Goal: Task Accomplishment & Management: Manage account settings

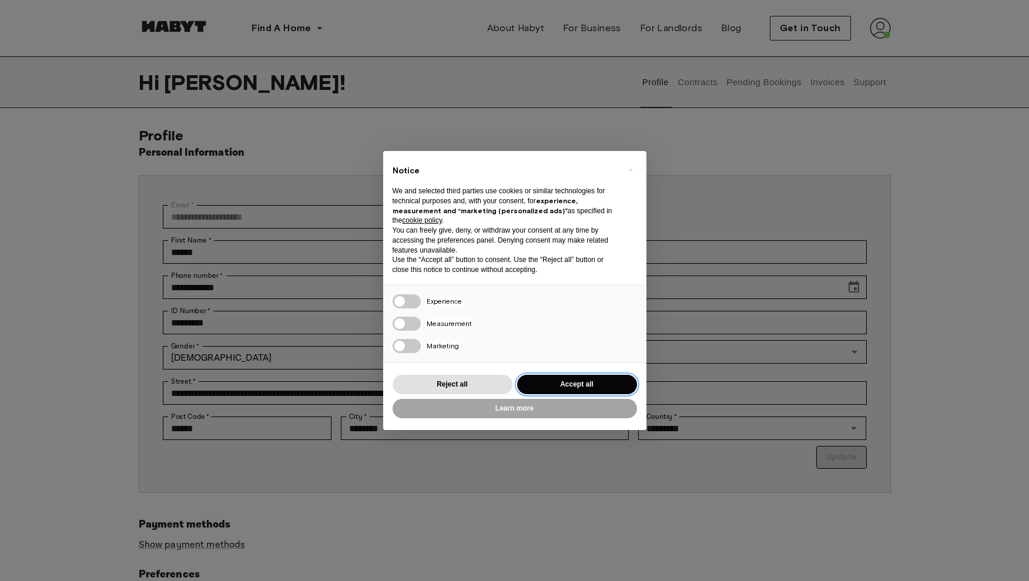
click at [594, 382] on button "Accept all" at bounding box center [577, 384] width 120 height 19
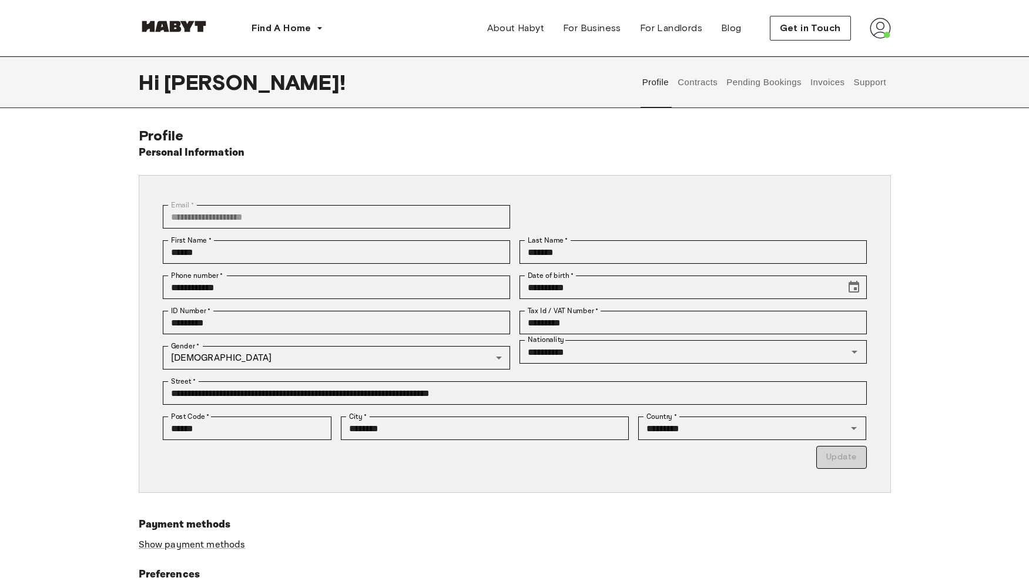
click at [705, 80] on button "Contracts" at bounding box center [697, 82] width 43 height 52
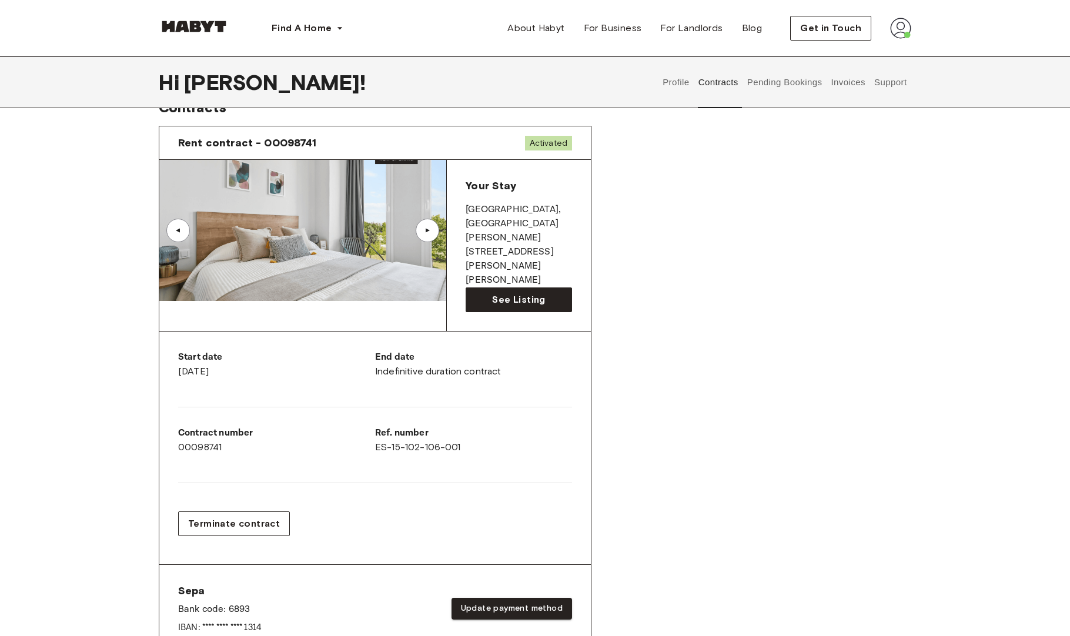
scroll to position [29, 0]
click at [510, 292] on span "See Listing" at bounding box center [518, 299] width 53 height 14
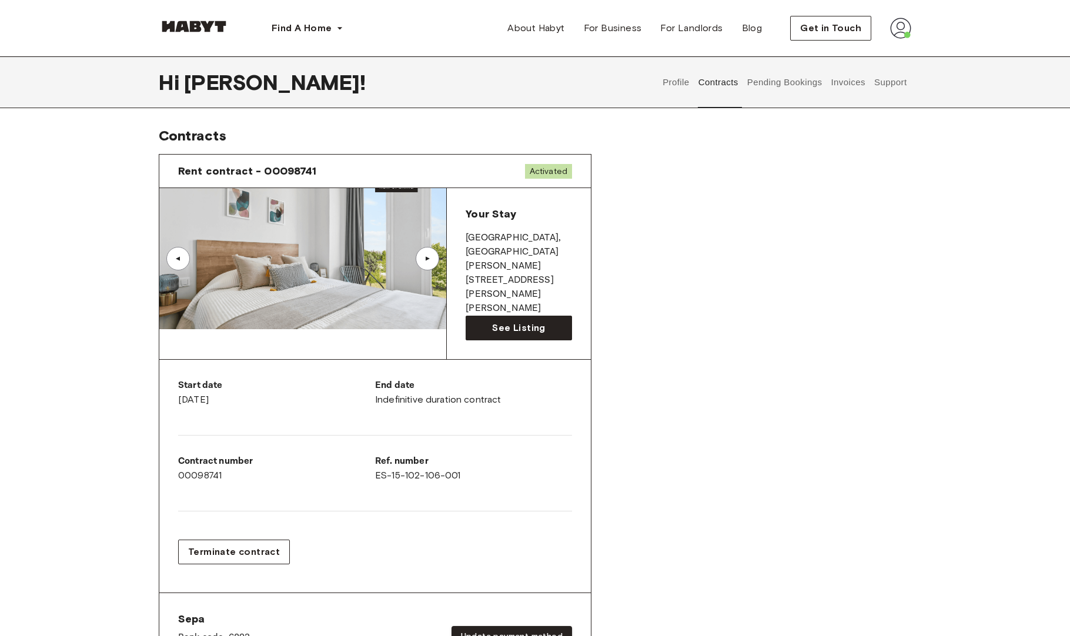
click at [870, 82] on div "Profile Contracts Pending Bookings Invoices Support" at bounding box center [784, 82] width 253 height 52
click at [853, 82] on button "Invoices" at bounding box center [847, 82] width 37 height 52
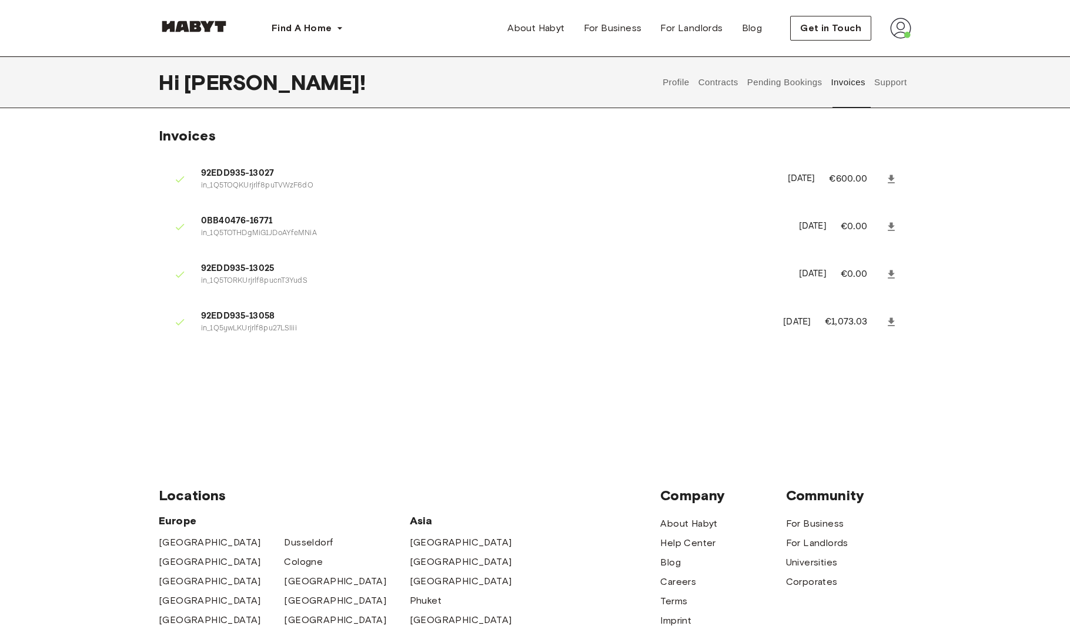
click at [235, 314] on span "92EDD935-13058" at bounding box center [485, 317] width 568 height 14
click at [889, 320] on icon at bounding box center [891, 322] width 12 height 12
click at [844, 32] on span "Get in Touch" at bounding box center [830, 28] width 61 height 14
click at [701, 81] on button "Contracts" at bounding box center [717, 82] width 43 height 52
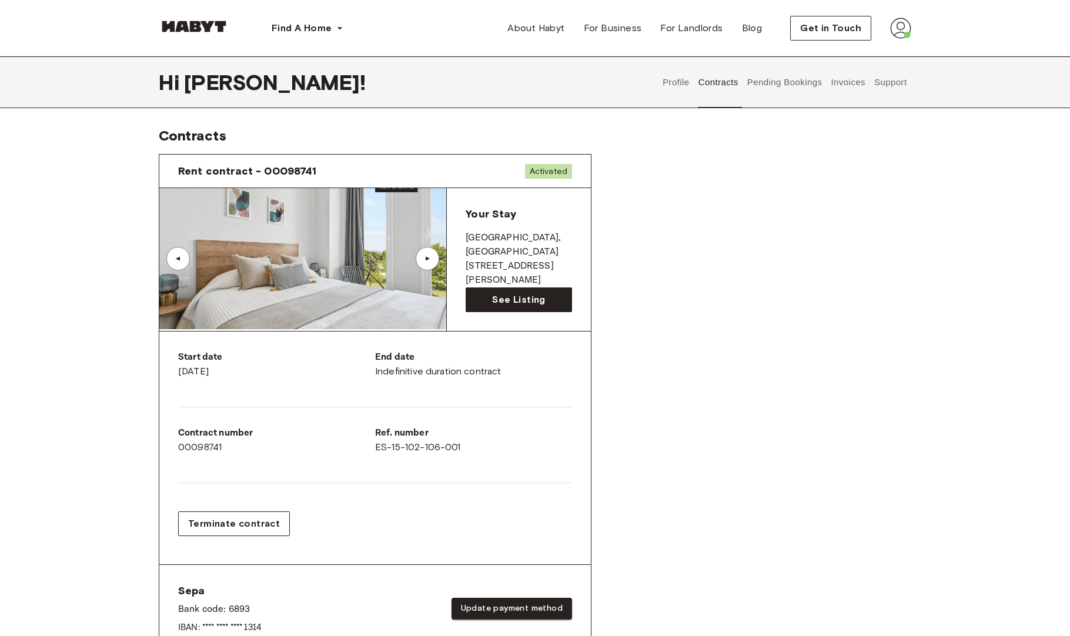
click at [430, 254] on div "▲" at bounding box center [428, 259] width 24 height 24
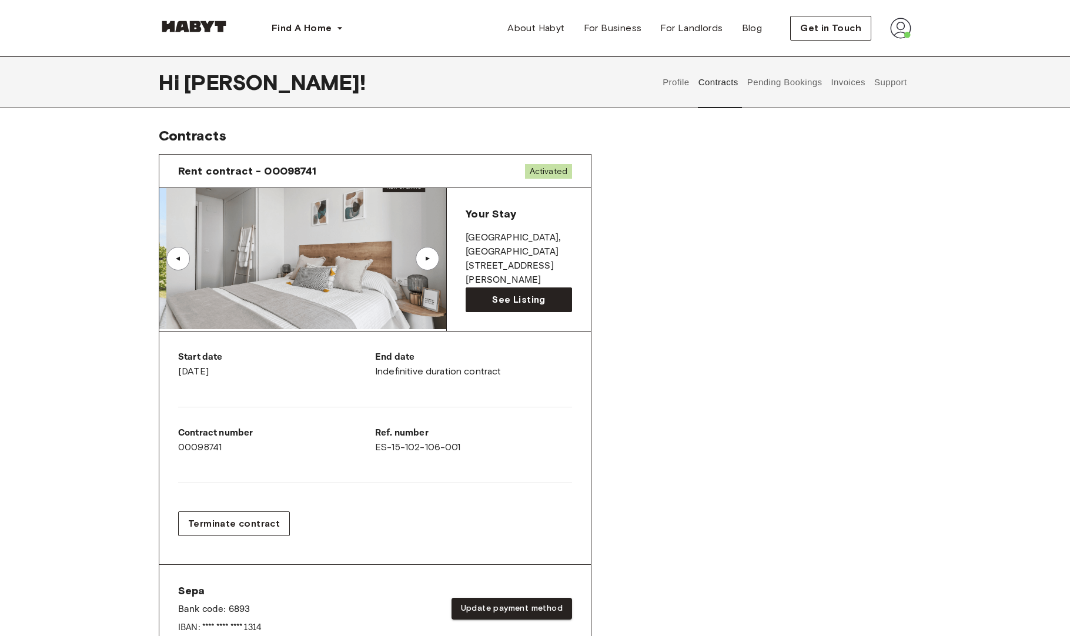
click at [430, 261] on div "▲" at bounding box center [427, 258] width 12 height 7
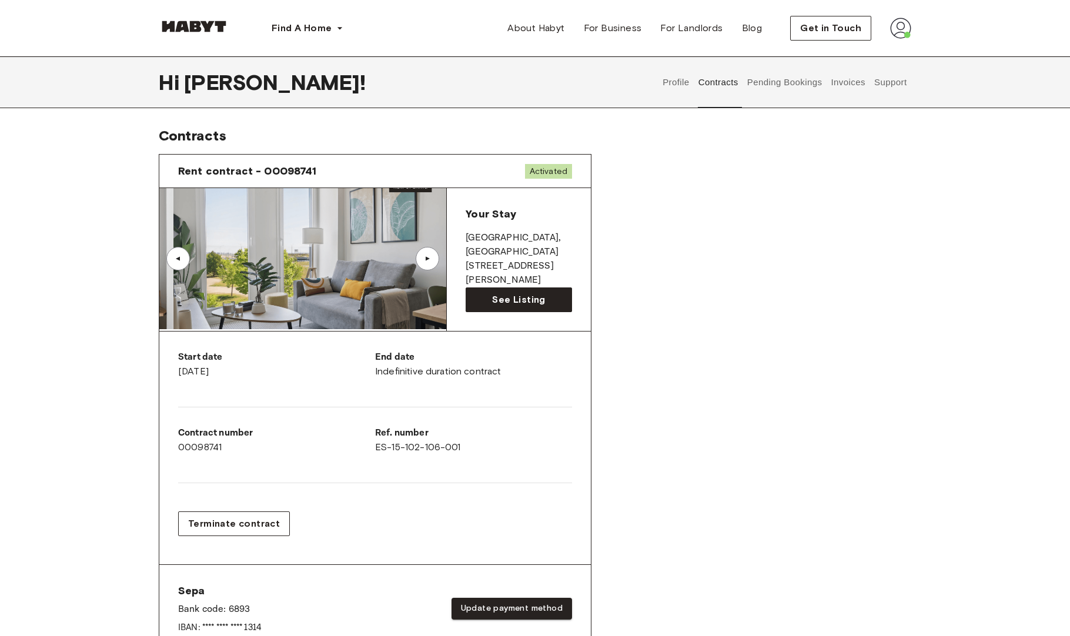
click at [430, 261] on div "▲" at bounding box center [427, 258] width 12 height 7
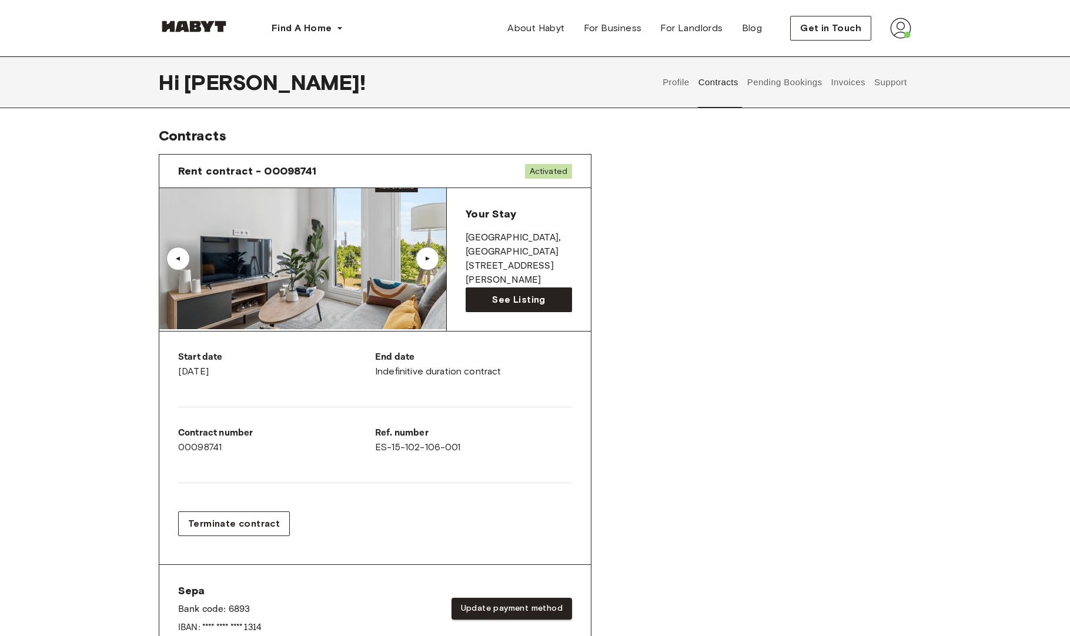
click at [430, 261] on div "▲" at bounding box center [427, 258] width 12 height 7
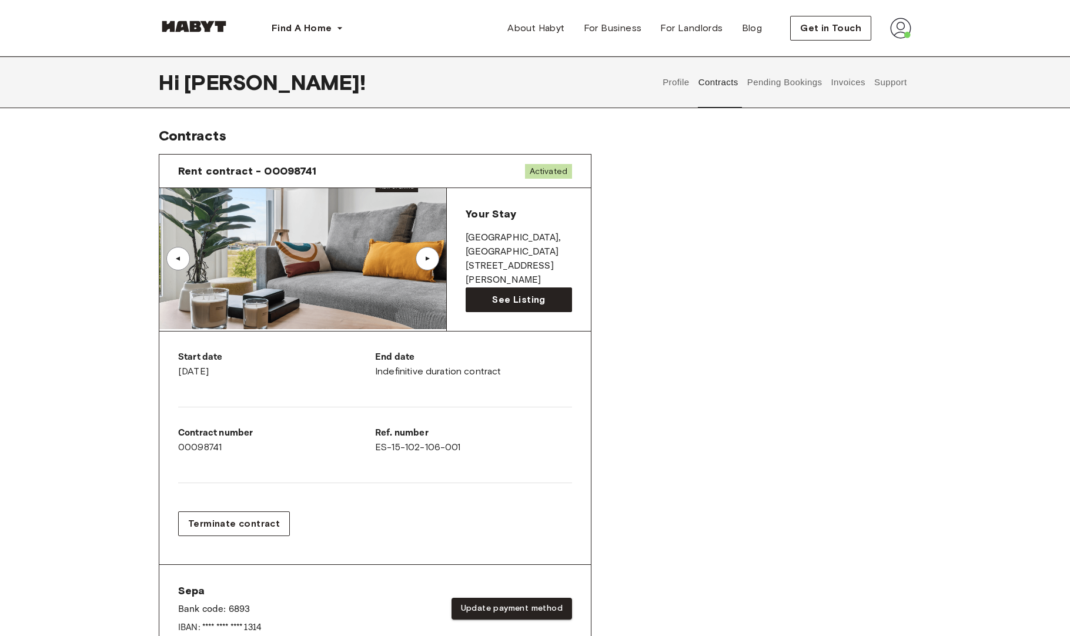
click at [430, 261] on div "▲" at bounding box center [427, 258] width 12 height 7
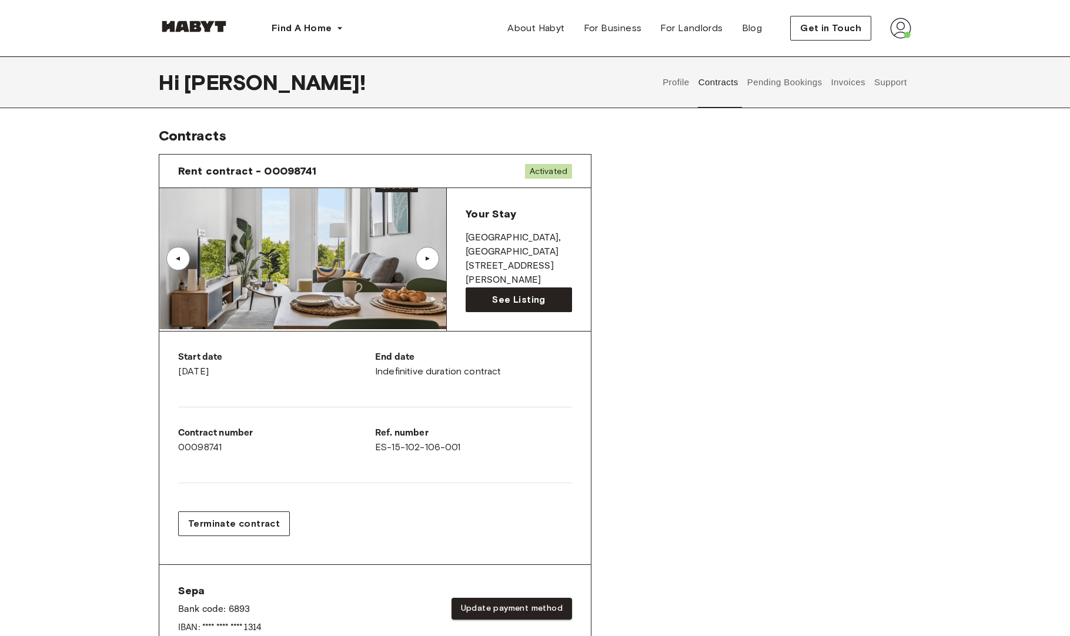
click at [893, 83] on button "Support" at bounding box center [890, 82] width 36 height 52
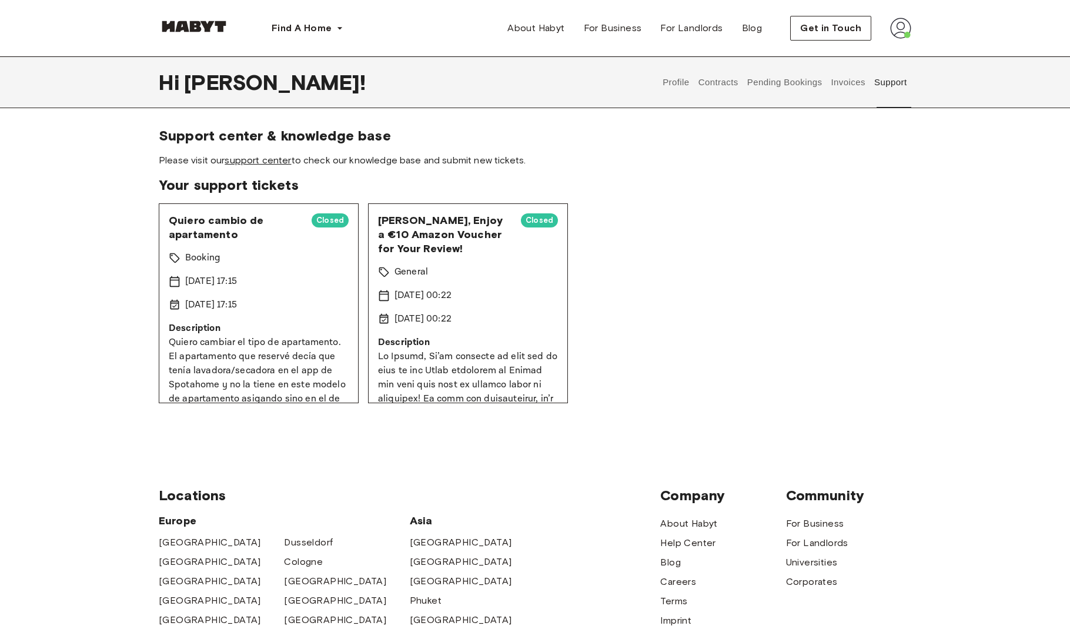
click at [277, 164] on link "support center" at bounding box center [258, 160] width 66 height 11
